Goal: Check status: Check status

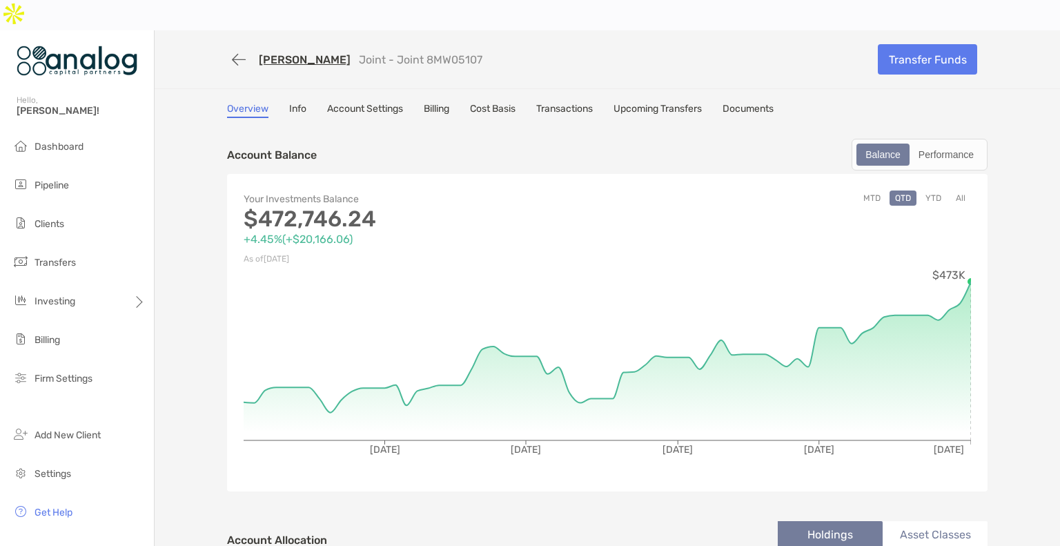
click at [309, 53] on link "[PERSON_NAME]" at bounding box center [305, 59] width 92 height 13
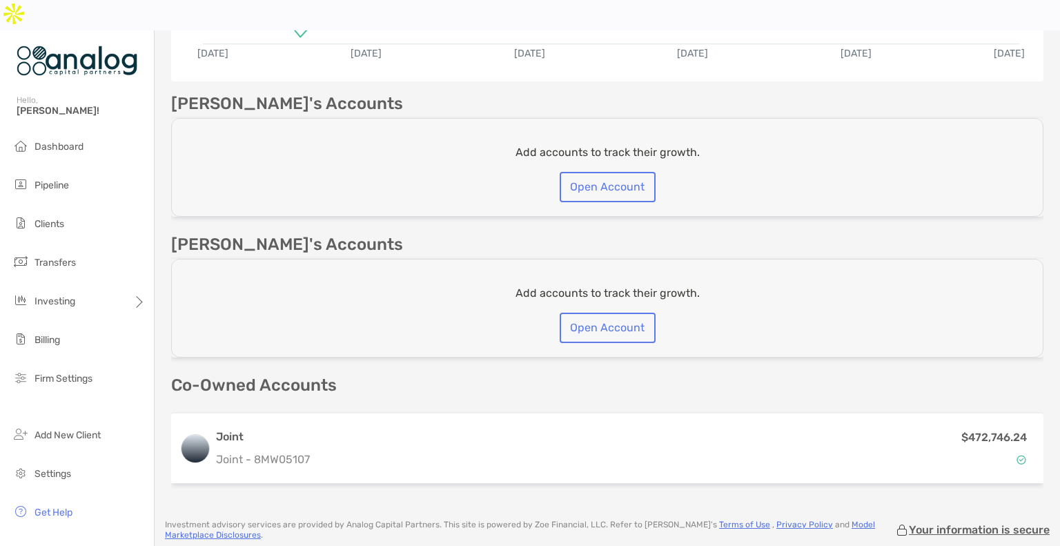
scroll to position [472, 0]
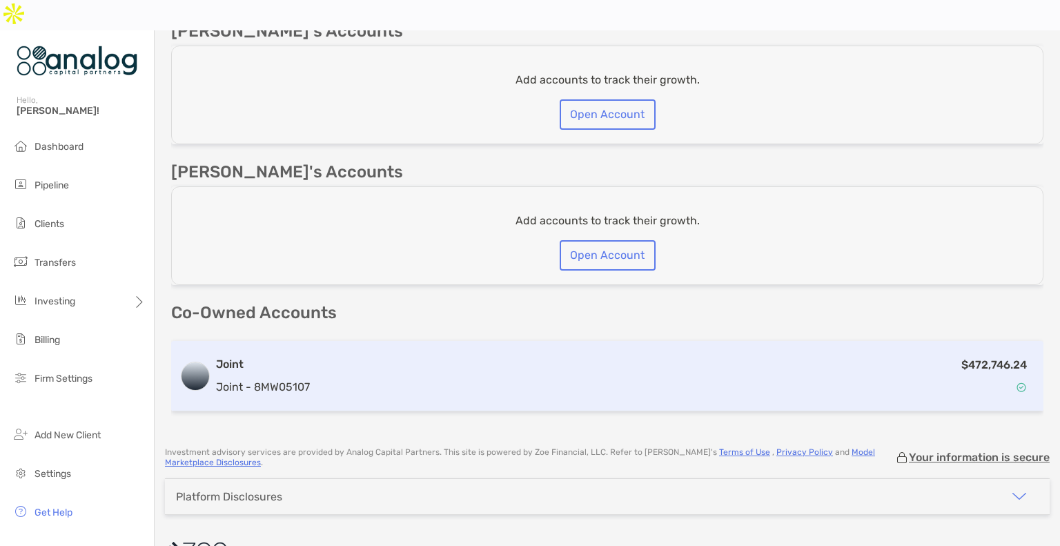
click at [661, 356] on div "$472,746.24" at bounding box center [676, 376] width 720 height 40
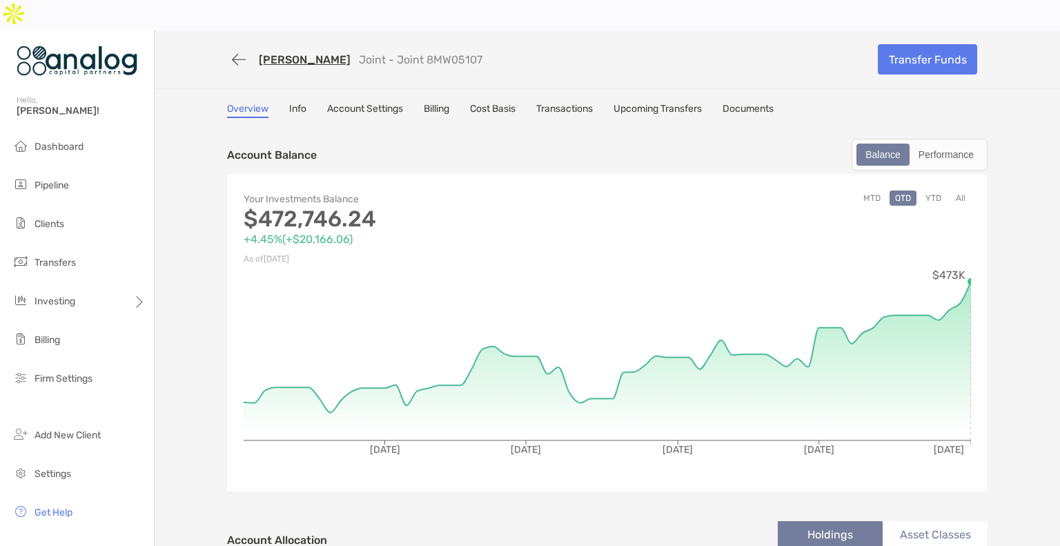
click at [929, 191] on button "YTD" at bounding box center [933, 198] width 27 height 15
